Goal: Task Accomplishment & Management: Manage account settings

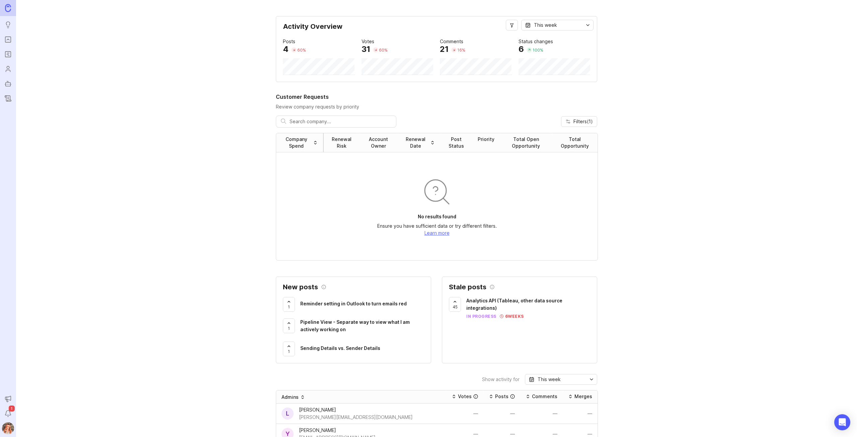
click at [7, 424] on img at bounding box center [8, 428] width 18 height 12
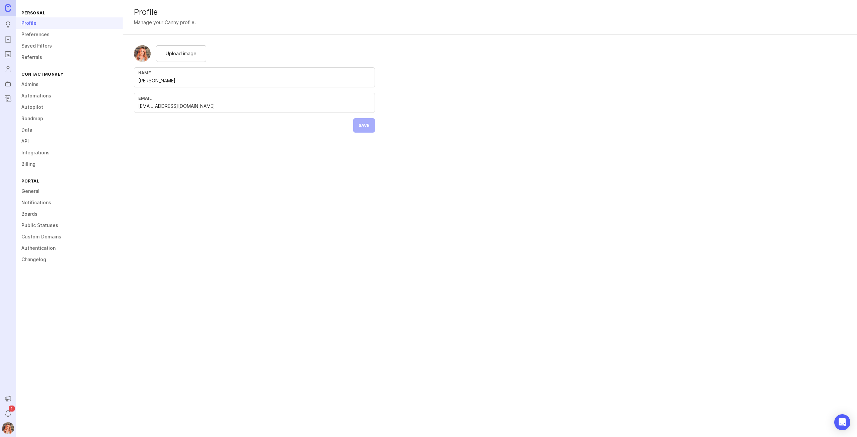
click at [29, 83] on link "Admins" at bounding box center [69, 84] width 107 height 11
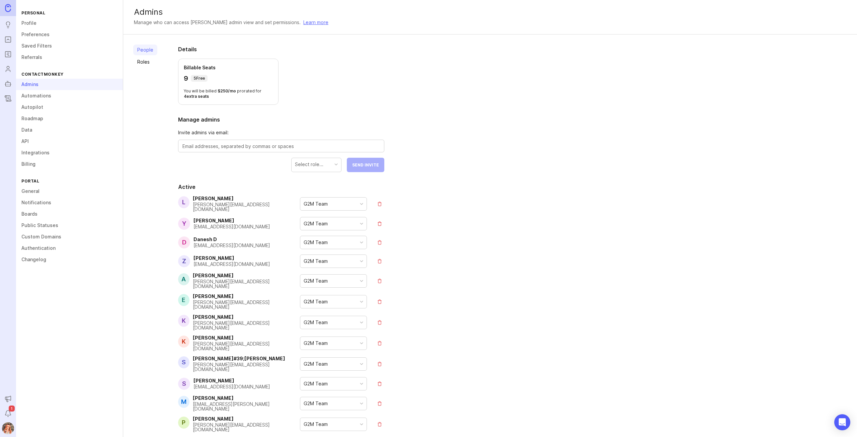
click at [257, 149] on textarea at bounding box center [280, 146] width 197 height 7
click at [319, 166] on div "Select role..." at bounding box center [309, 164] width 28 height 7
click at [278, 146] on textarea at bounding box center [280, 146] width 197 height 7
paste textarea "[PERSON_NAME][EMAIL_ADDRESS][DOMAIN_NAME]"
type textarea "[PERSON_NAME][EMAIL_ADDRESS][DOMAIN_NAME]"
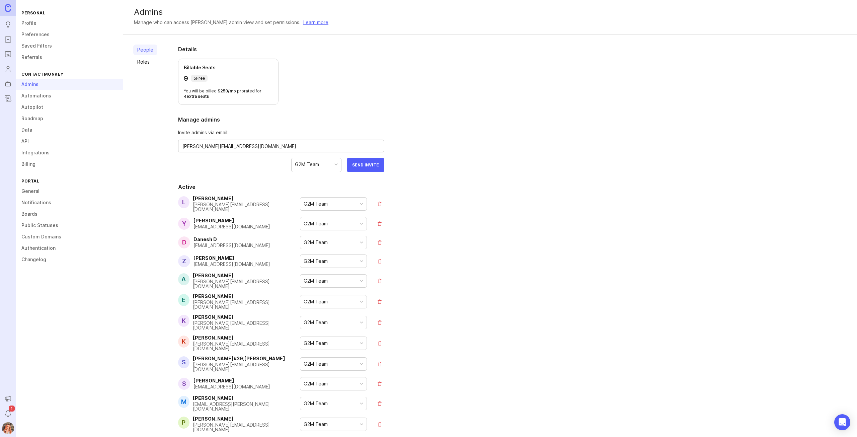
click at [364, 161] on button "Send Invite" at bounding box center [365, 165] width 37 height 14
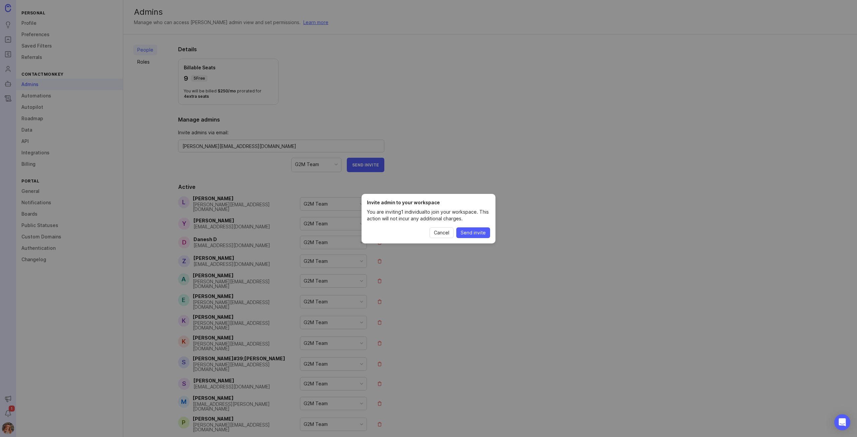
click at [480, 233] on span "Send invite" at bounding box center [473, 232] width 25 height 7
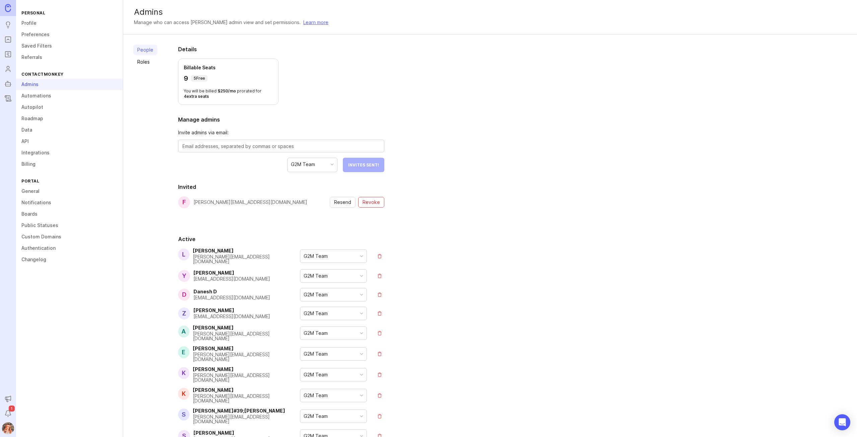
click at [322, 145] on textarea at bounding box center [280, 146] width 197 height 7
paste textarea "[PERSON_NAME][EMAIL_ADDRESS][DOMAIN_NAME]"
type textarea "[PERSON_NAME][EMAIL_ADDRESS][DOMAIN_NAME]"
click at [368, 164] on span "Send Invite" at bounding box center [365, 164] width 27 height 5
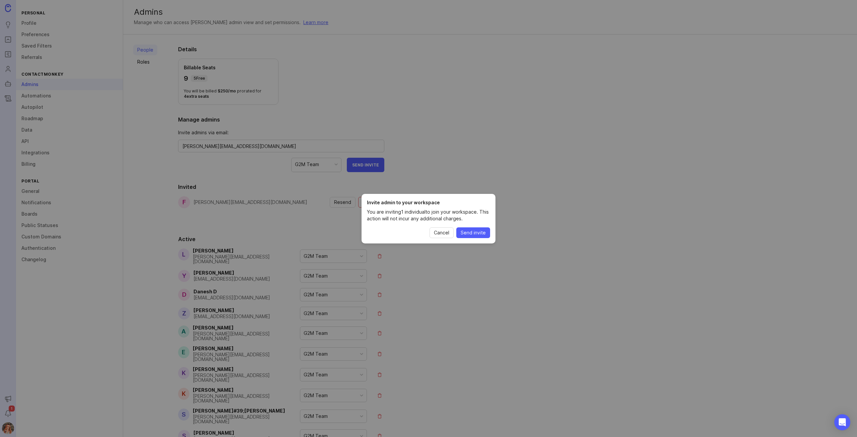
click at [475, 235] on span "Send invite" at bounding box center [473, 232] width 25 height 7
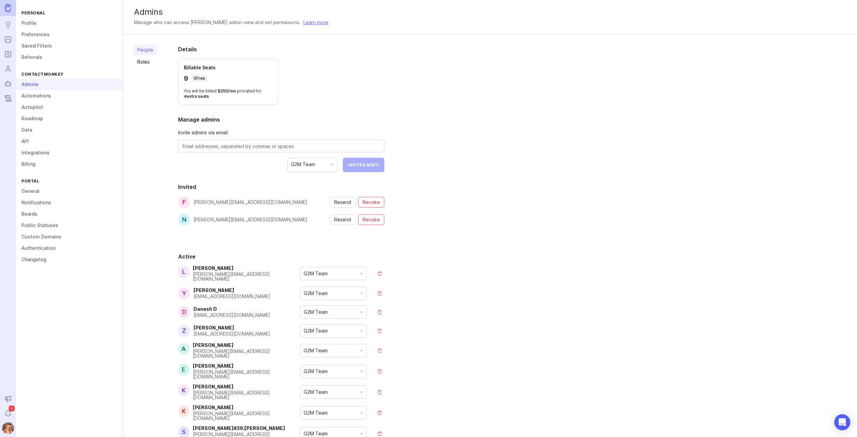
drag, startPoint x: 0, startPoint y: 151, endPoint x: 110, endPoint y: 79, distance: 132.2
click at [9, 158] on nav "Ideas Portal Roadmaps Users Autopilot Changelog Announcements Notifications 1" at bounding box center [8, 218] width 16 height 437
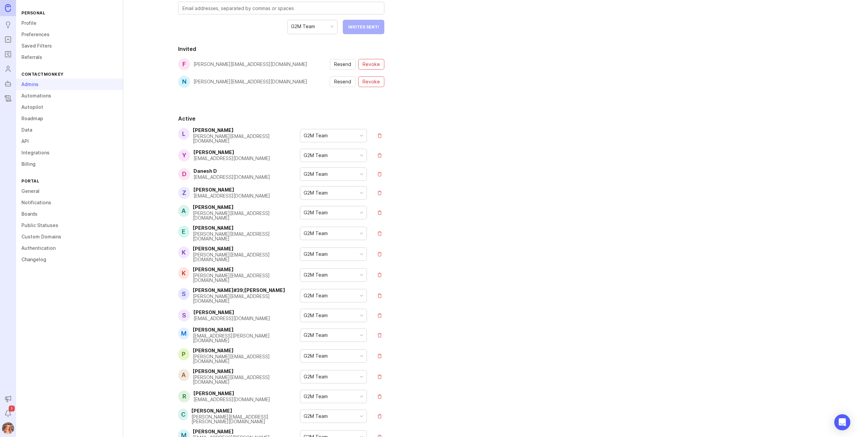
scroll to position [37, 0]
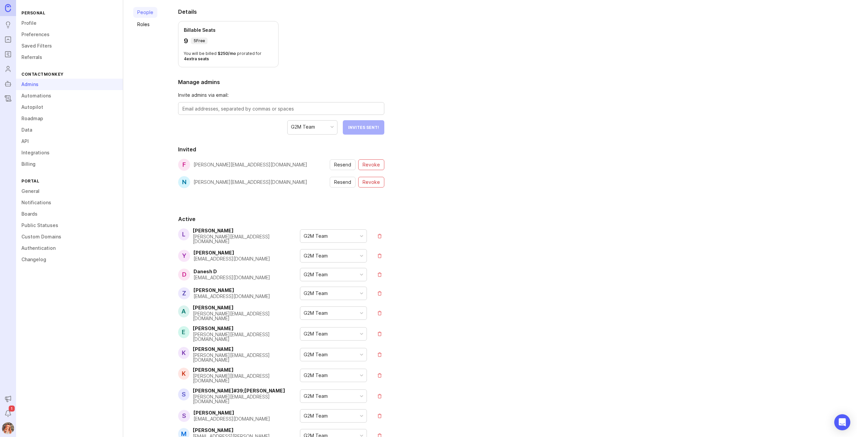
click at [206, 105] on textarea at bounding box center [280, 108] width 197 height 7
paste textarea "[PERSON_NAME][EMAIL_ADDRESS][DOMAIN_NAME]"
type textarea "[PERSON_NAME][EMAIL_ADDRESS][DOMAIN_NAME]"
click at [372, 127] on span "Send Invite" at bounding box center [365, 127] width 27 height 5
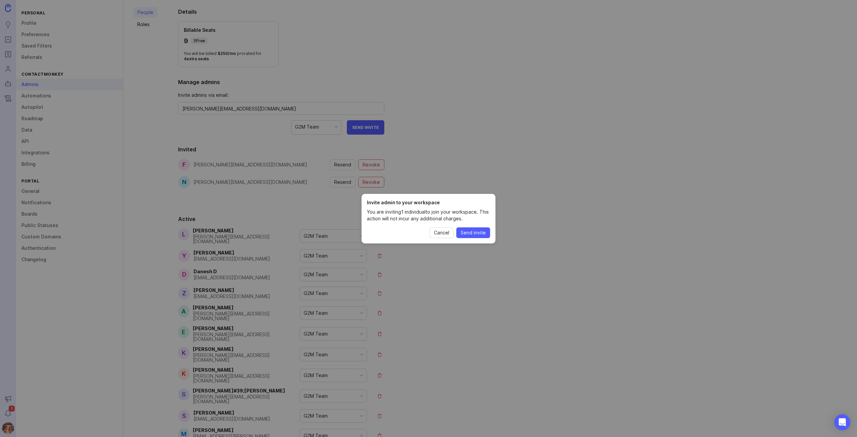
click at [475, 234] on span "Send invite" at bounding box center [473, 232] width 25 height 7
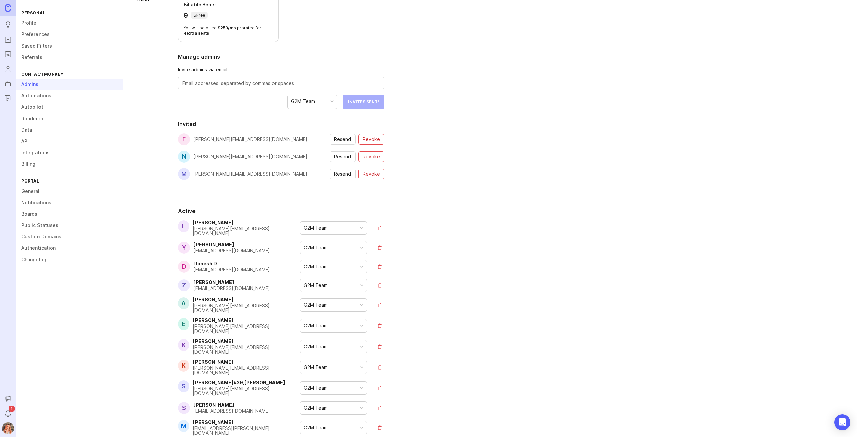
scroll to position [0, 0]
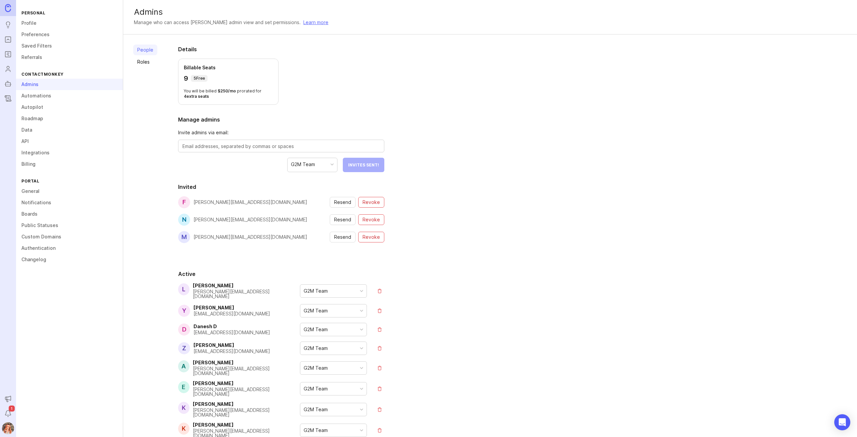
click at [220, 145] on textarea at bounding box center [280, 146] width 197 height 7
type textarea "d"
click at [277, 147] on textarea at bounding box center [280, 146] width 197 height 7
paste textarea "[PERSON_NAME][EMAIL_ADDRESS][DOMAIN_NAME]"
type textarea "[PERSON_NAME][EMAIL_ADDRESS][DOMAIN_NAME]"
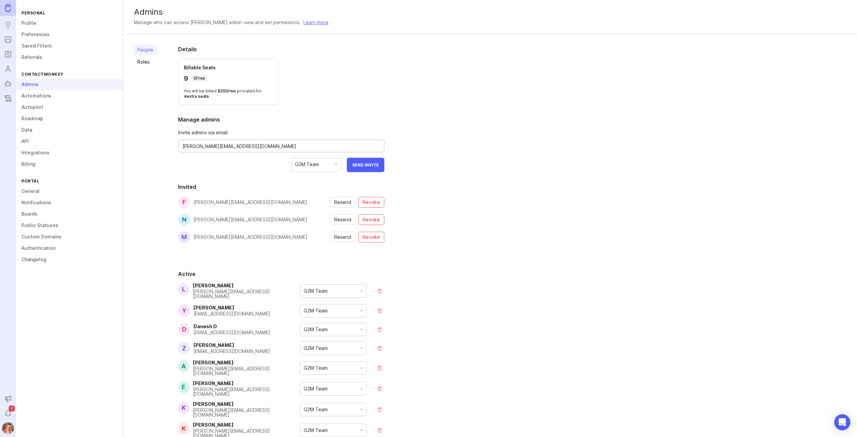
click at [368, 162] on button "Send Invite" at bounding box center [365, 165] width 37 height 14
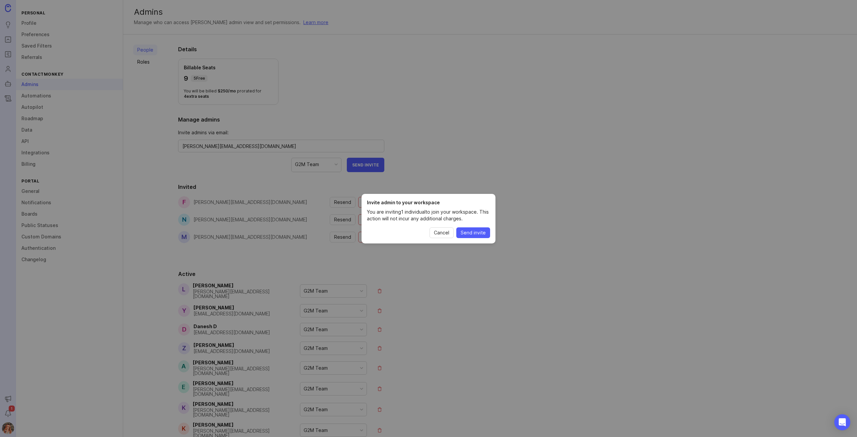
click at [468, 237] on button "Send invite" at bounding box center [473, 232] width 34 height 11
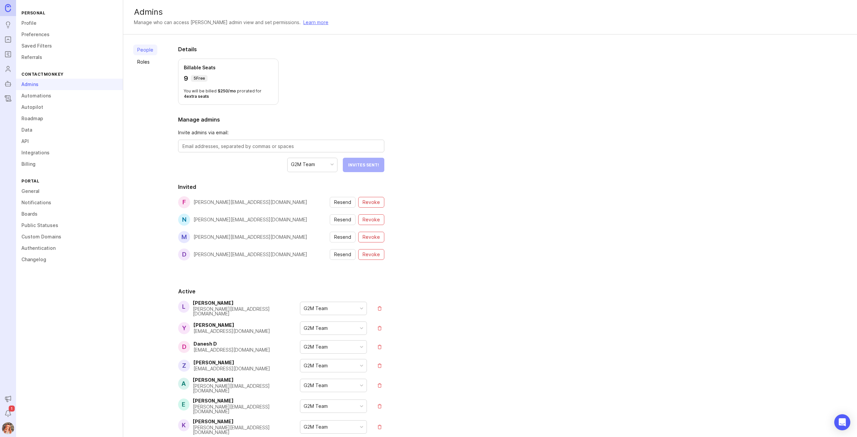
click at [6, 6] on img at bounding box center [8, 8] width 6 height 8
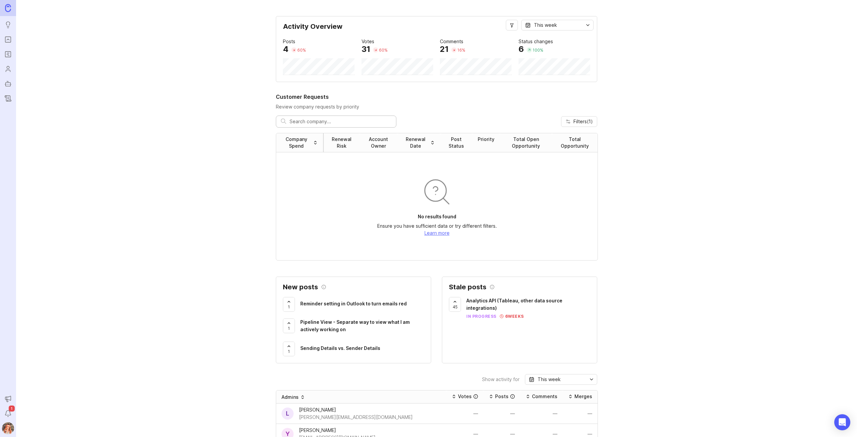
click at [5, 58] on icon "Roadmaps" at bounding box center [7, 54] width 7 height 8
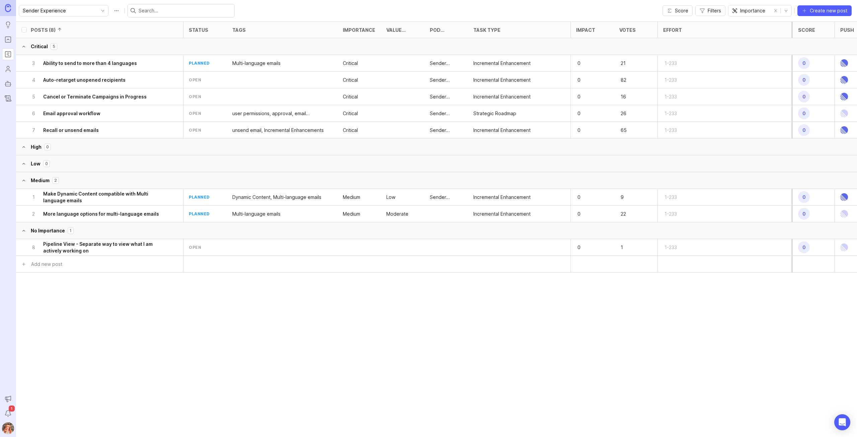
click at [109, 82] on h6 "Auto-retarget unopened recipients" at bounding box center [84, 80] width 82 height 7
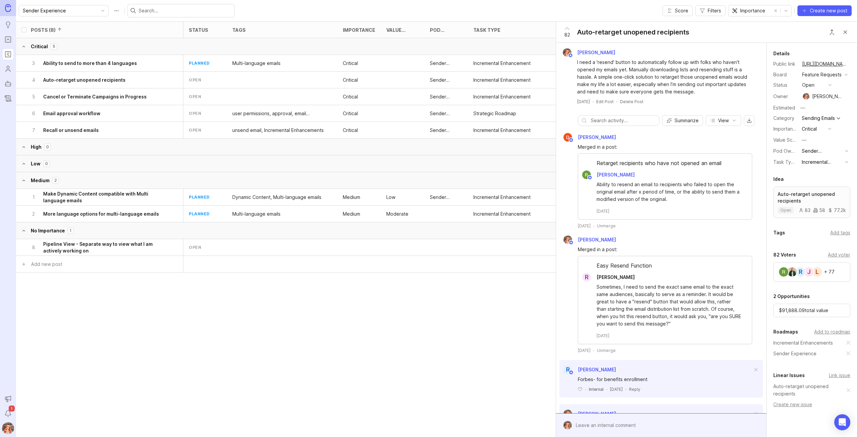
click at [130, 66] on h6 "Ability to send to more than 4 languages" at bounding box center [90, 63] width 94 height 7
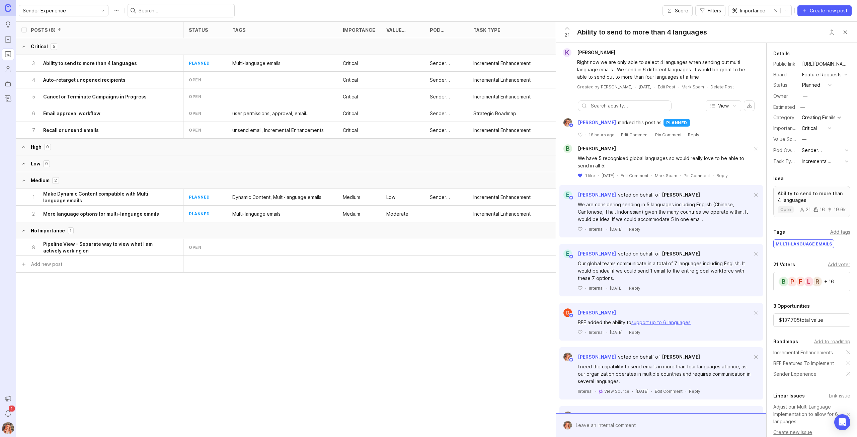
click at [847, 30] on button "Close button" at bounding box center [844, 31] width 13 height 13
